Goal: Task Accomplishment & Management: Use online tool/utility

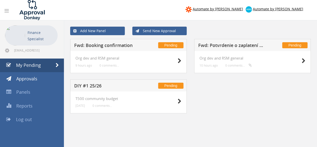
click at [224, 48] on h5 "Fwd: Potvrdenie o zaplatení objednávky - [PERSON_NAME] (D6BW6V)" at bounding box center [230, 46] width 65 height 6
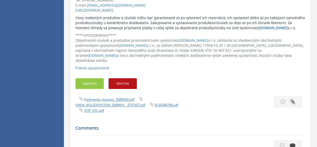
scroll to position [521, 0]
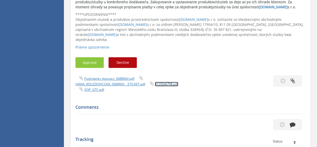
click at [163, 82] on link "8125046798.pdf" at bounding box center [166, 84] width 23 height 5
click at [97, 87] on link "VOP_GTC.pdf" at bounding box center [94, 89] width 20 height 5
click at [118, 82] on link "IVANA_BOLEDOVICOVA_D6BW6V__ETICKET.pdf" at bounding box center [110, 84] width 70 height 5
click at [88, 57] on button "Approve" at bounding box center [89, 62] width 28 height 11
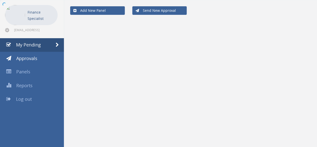
scroll to position [20, 0]
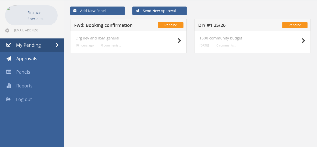
click at [111, 23] on h5 "Fwd: Booking confirmation" at bounding box center [106, 26] width 65 height 6
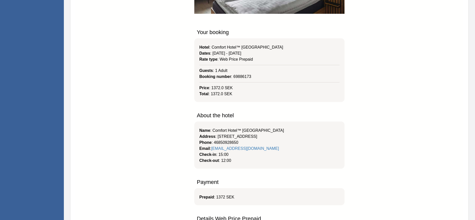
scroll to position [382, 0]
drag, startPoint x: 315, startPoint y: 0, endPoint x: 124, endPoint y: 126, distance: 228.4
click at [124, 126] on td "About the hotel Name : [GEOGRAPHIC_DATA]™ [GEOGRAPHIC_DATA] Address : [STREET_A…" at bounding box center [269, 141] width 388 height 67
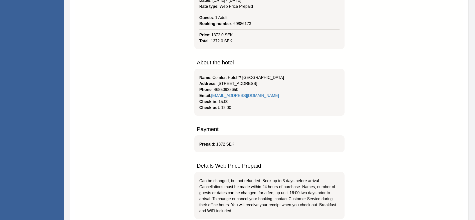
scroll to position [523, 0]
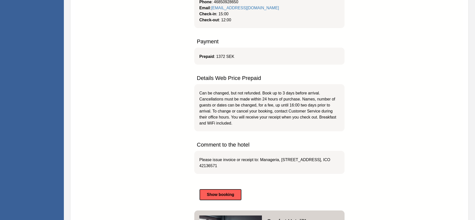
click at [228, 146] on span "Show booking" at bounding box center [220, 194] width 27 height 4
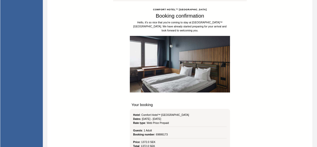
scroll to position [0, 0]
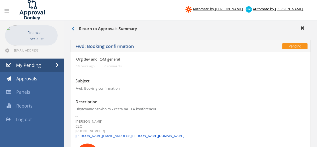
drag, startPoint x: 473, startPoint y: 2, endPoint x: 187, endPoint y: 121, distance: 310.0
click at [187, 121] on div "[PERSON_NAME]" at bounding box center [214, 121] width 278 height 5
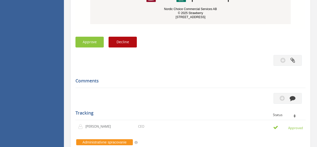
scroll to position [798, 0]
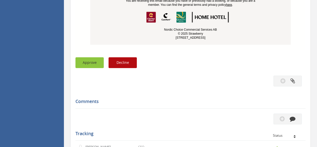
click at [90, 59] on button "Approve" at bounding box center [89, 62] width 28 height 11
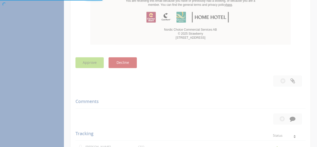
scroll to position [20, 0]
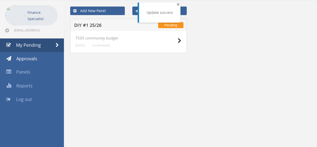
click at [177, 4] on span "×" at bounding box center [178, 4] width 3 height 7
